Goal: Check status: Check status

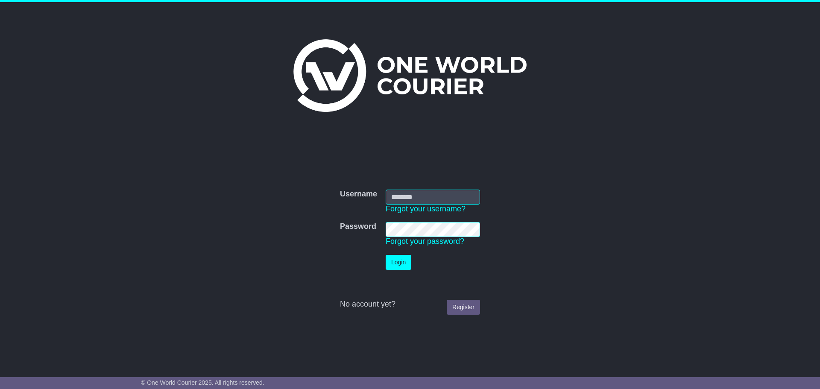
type input "**********"
click at [398, 259] on button "Login" at bounding box center [399, 262] width 26 height 15
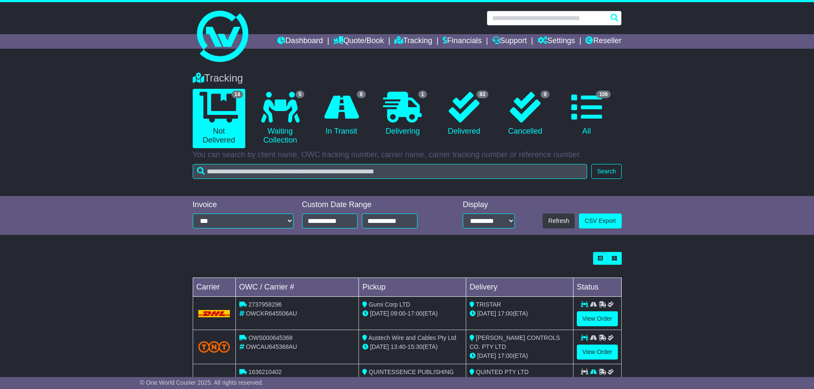
click at [522, 15] on input "text" at bounding box center [554, 18] width 135 height 15
paste input "*********"
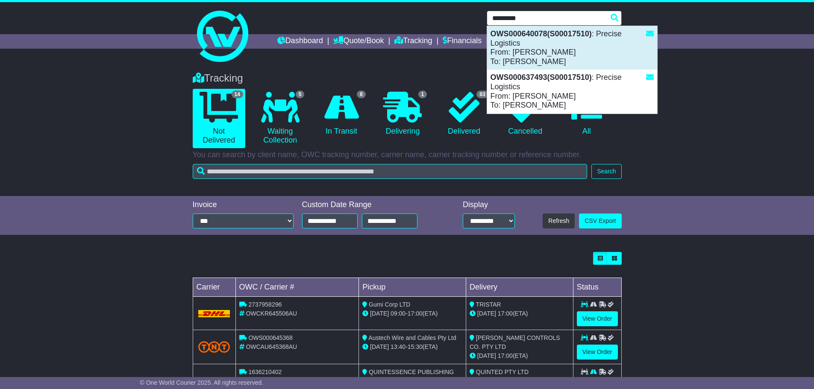
click at [548, 50] on div "OWS000640078(S00017510) : Precise Logistics From: Natalie To: CHRIS" at bounding box center [572, 48] width 170 height 44
type input "**********"
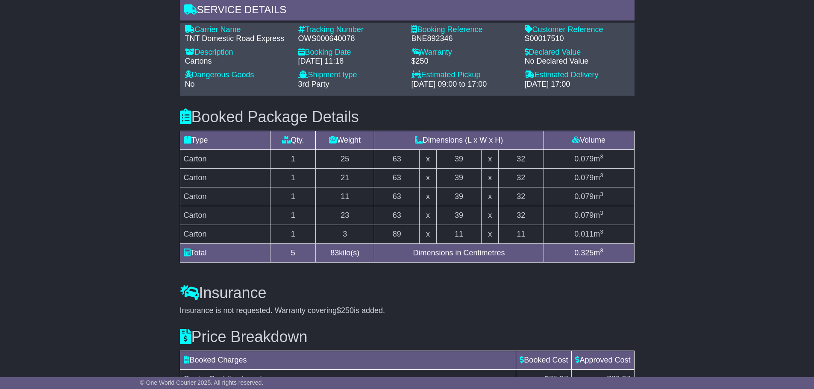
scroll to position [666, 0]
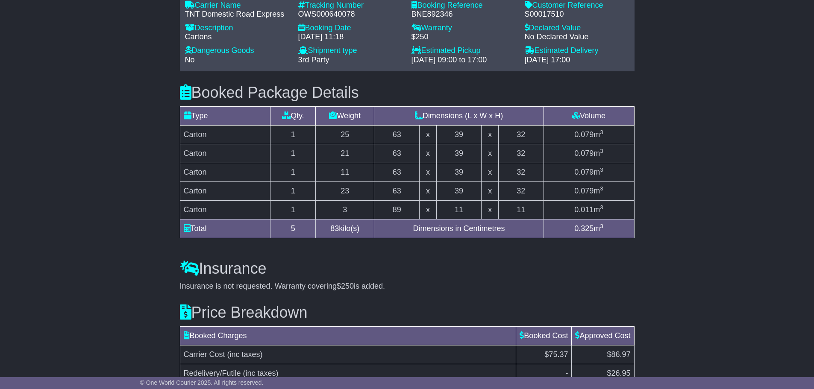
click at [537, 19] on div "S00017510" at bounding box center [577, 14] width 105 height 9
copy div "S00017510"
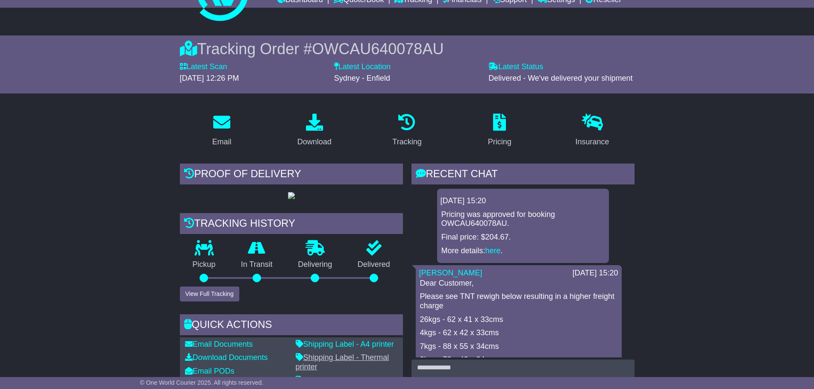
scroll to position [25, 0]
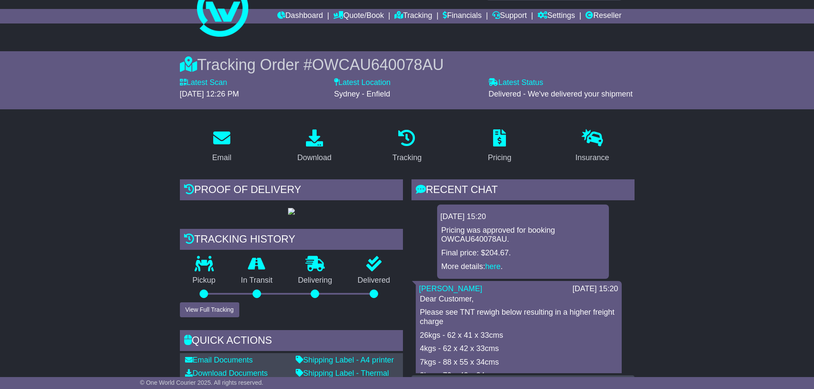
click at [346, 59] on span "OWCAU640078AU" at bounding box center [378, 65] width 132 height 18
copy span "OWCAU640078AU"
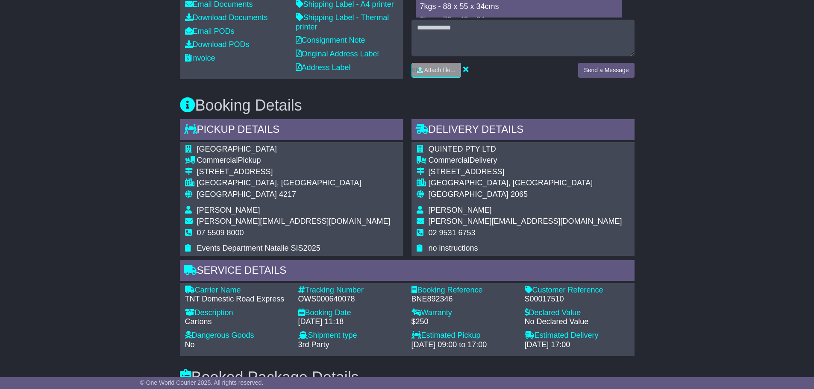
scroll to position [384, 0]
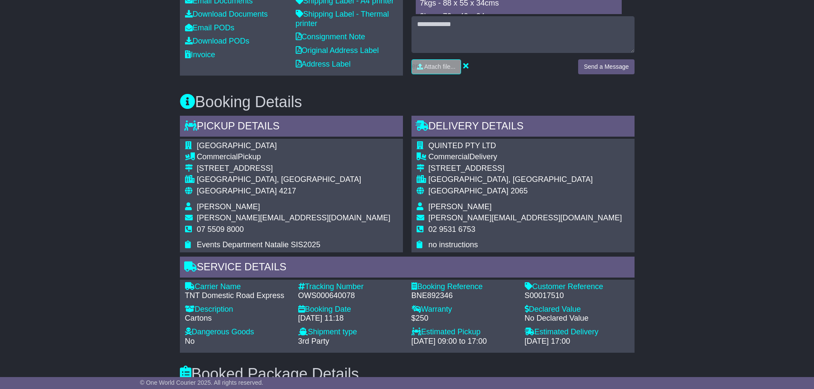
click at [536, 301] on div "S00017510" at bounding box center [577, 295] width 105 height 9
copy div "S00017510"
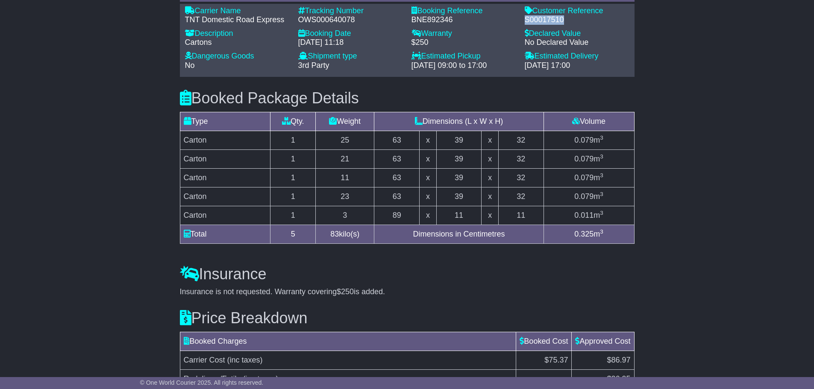
scroll to position [641, 0]
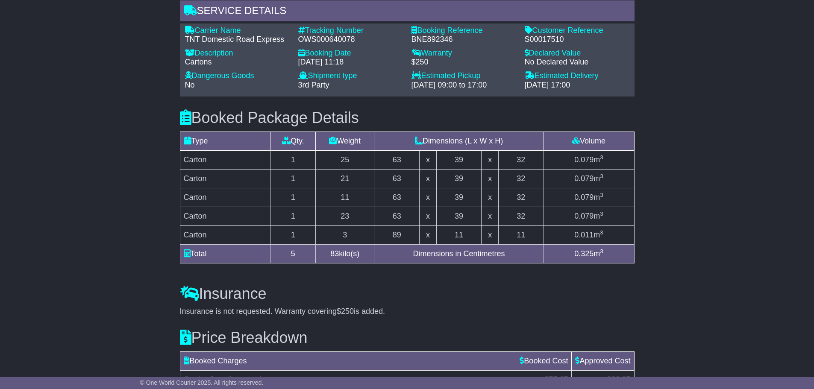
click at [322, 44] on div "OWS000640078" at bounding box center [350, 39] width 105 height 9
copy div "OWS000640078"
click at [531, 44] on div "S00017510" at bounding box center [577, 39] width 105 height 9
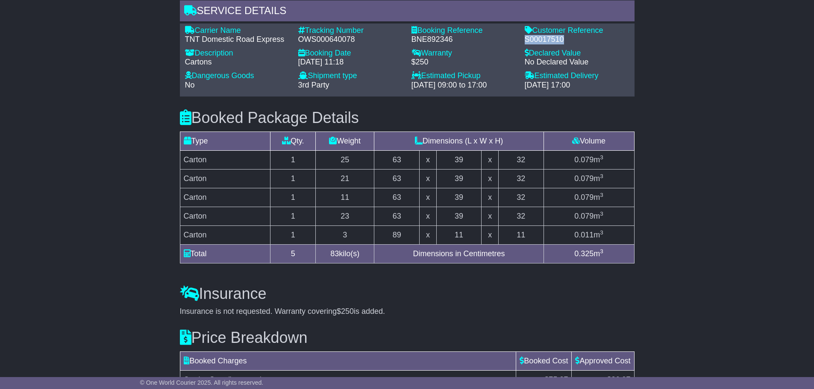
copy div "S00017510"
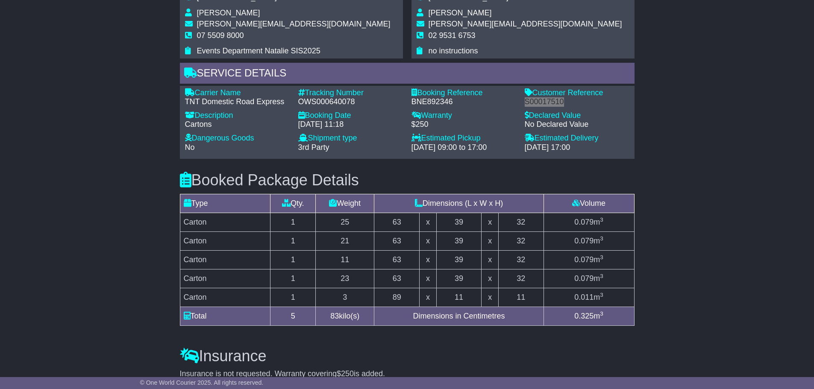
scroll to position [598, 0]
